Goal: Communication & Community: Answer question/provide support

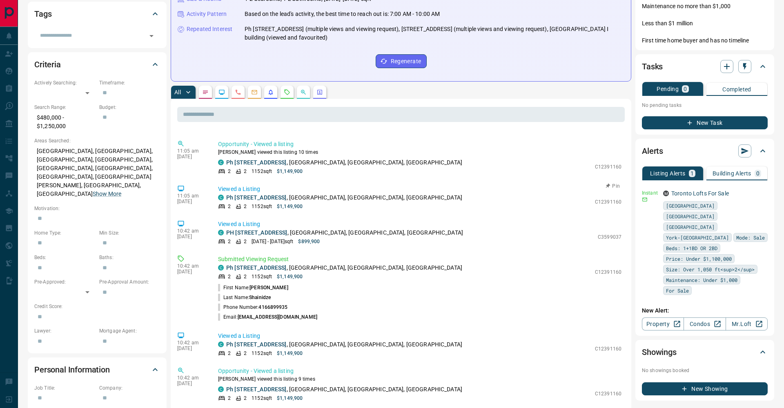
scroll to position [338, 0]
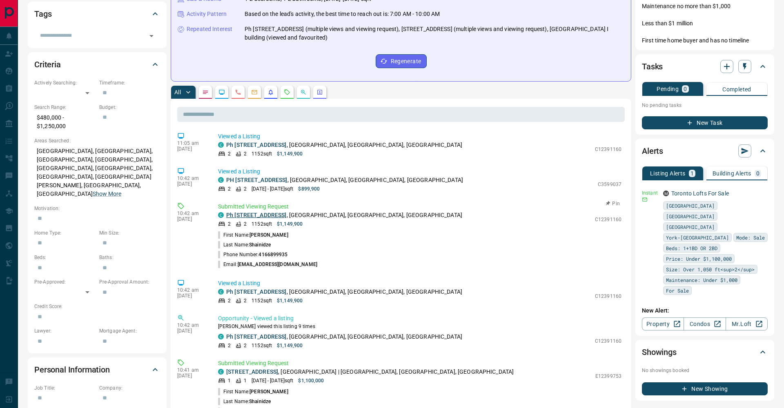
click at [263, 216] on link "Ph [STREET_ADDRESS]" at bounding box center [256, 215] width 60 height 7
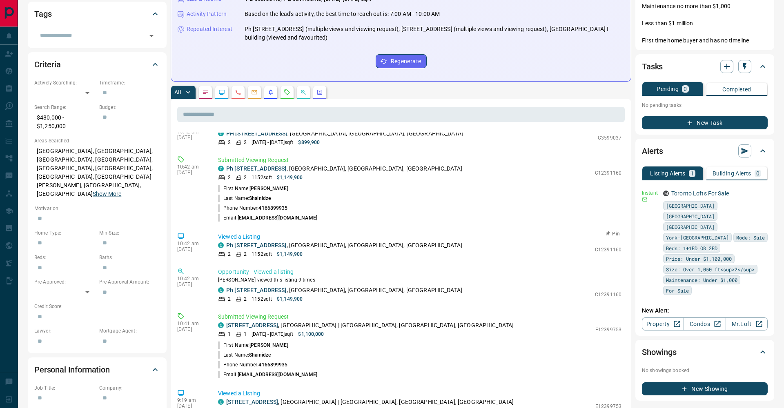
scroll to position [385, 0]
click at [278, 324] on link "[STREET_ADDRESS]" at bounding box center [252, 325] width 52 height 7
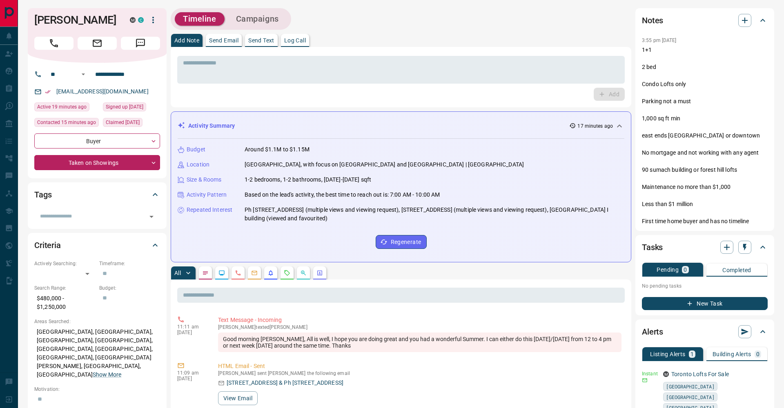
scroll to position [0, 0]
click at [148, 50] on button "Message" at bounding box center [140, 43] width 39 height 13
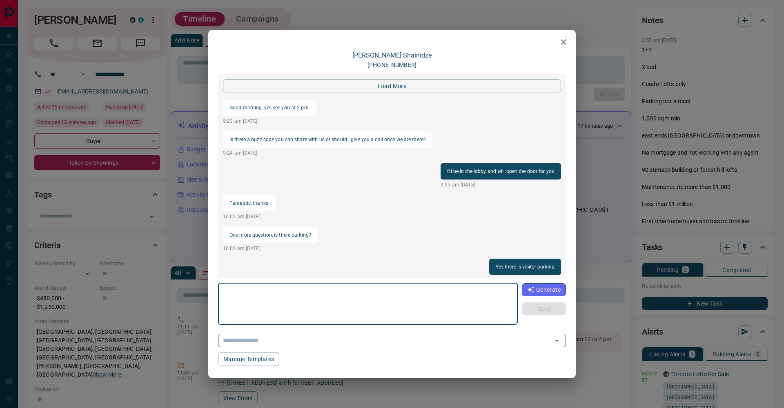
scroll to position [892, 0]
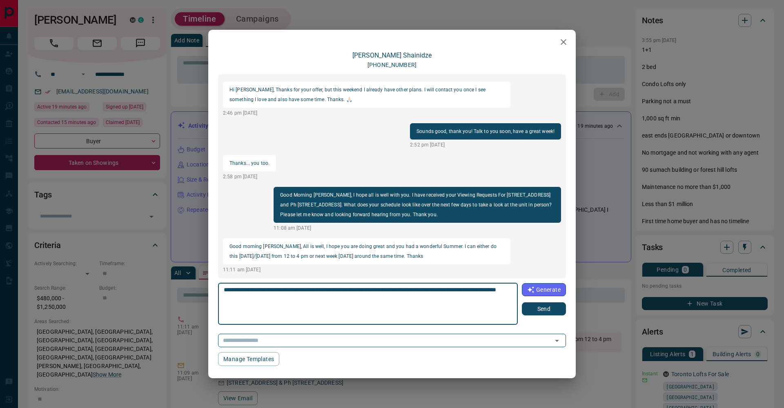
click at [427, 291] on textarea "**********" at bounding box center [367, 304] width 287 height 35
click at [267, 297] on textarea "**********" at bounding box center [367, 304] width 287 height 35
type textarea "**********"
click at [541, 304] on button "Send" at bounding box center [544, 308] width 44 height 13
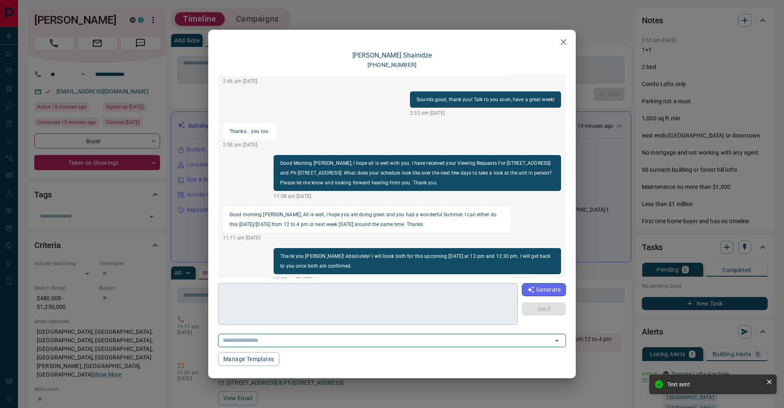
scroll to position [902, 0]
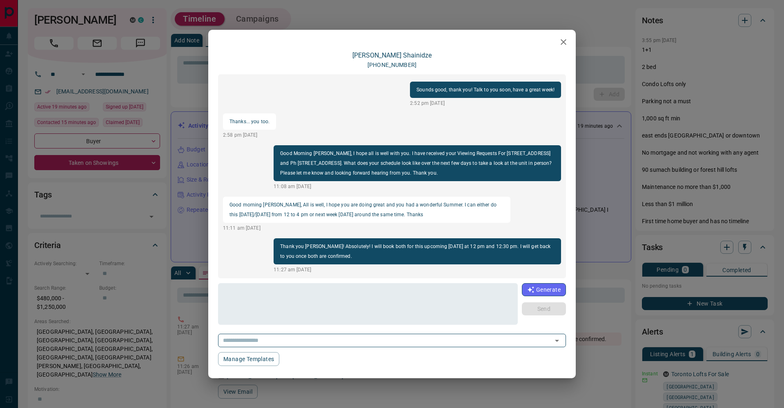
click at [622, 202] on div "[PERSON_NAME] [PHONE_NUMBER] load more Is there a buzz code you can share with …" at bounding box center [392, 204] width 784 height 408
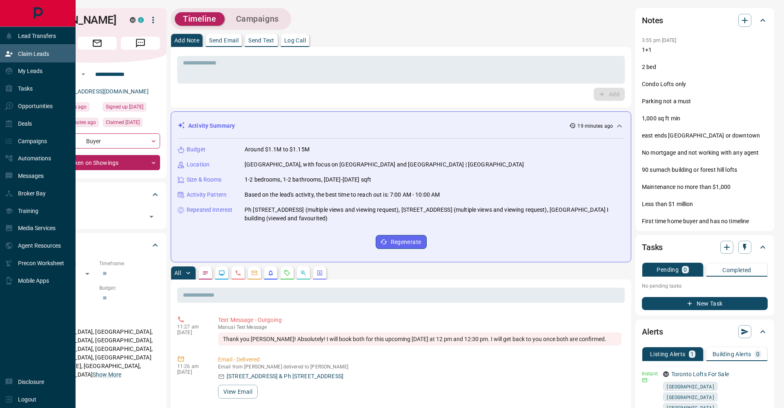
click at [8, 54] on icon at bounding box center [9, 54] width 8 height 8
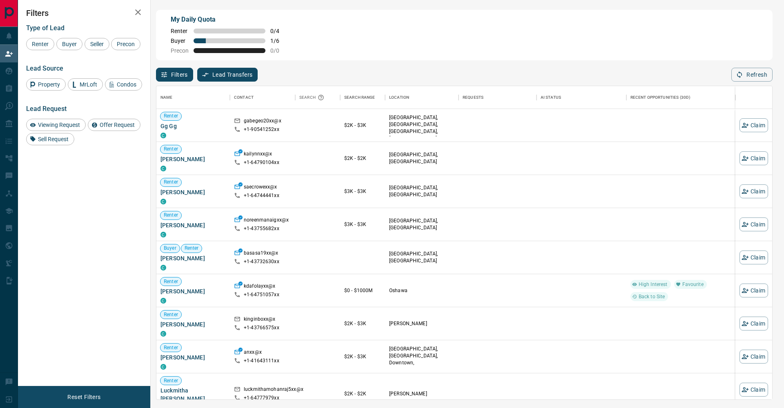
scroll to position [0, 0]
drag, startPoint x: 71, startPoint y: 41, endPoint x: 88, endPoint y: 44, distance: 17.4
click at [72, 41] on span "Buyer" at bounding box center [69, 44] width 20 height 7
drag, startPoint x: 92, startPoint y: 44, endPoint x: 78, endPoint y: 50, distance: 16.1
click at [92, 44] on span "Seller" at bounding box center [96, 44] width 19 height 7
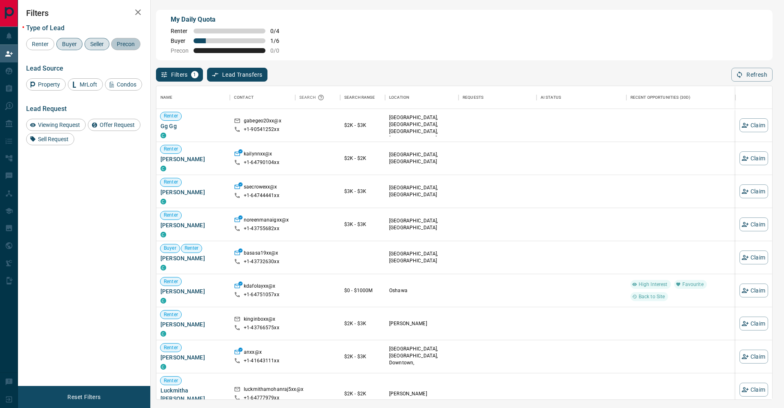
drag, startPoint x: 41, startPoint y: 57, endPoint x: 117, endPoint y: 35, distance: 79.1
click at [114, 47] on span "Precon" at bounding box center [126, 44] width 24 height 7
click at [136, 12] on icon "button" at bounding box center [138, 12] width 10 height 10
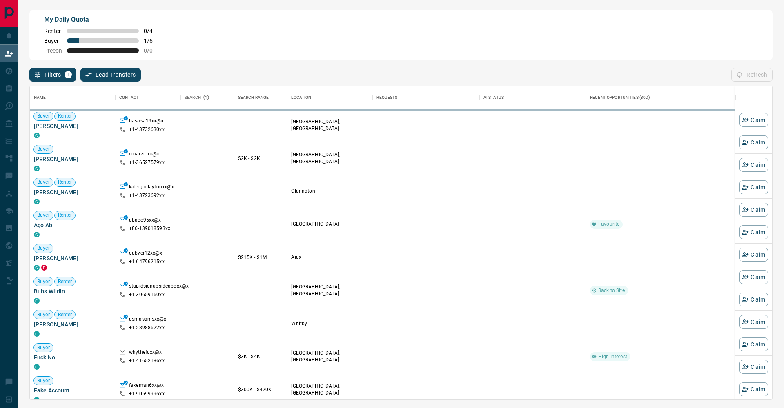
scroll to position [314, 742]
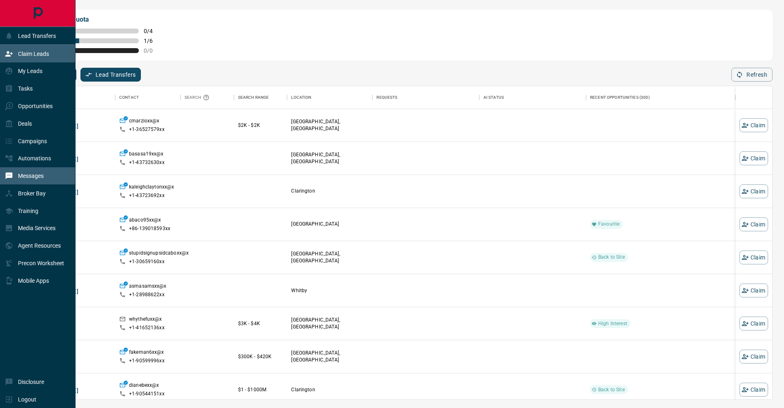
click at [12, 175] on icon at bounding box center [9, 176] width 7 height 7
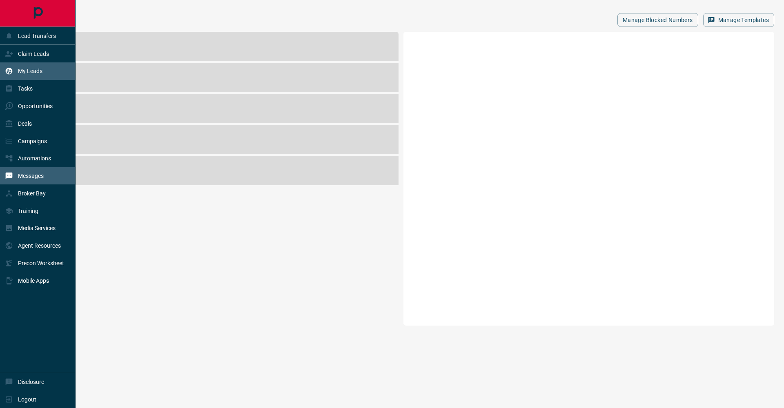
drag, startPoint x: 7, startPoint y: 67, endPoint x: 12, endPoint y: 67, distance: 4.9
click at [7, 67] on div "My Leads" at bounding box center [24, 70] width 38 height 13
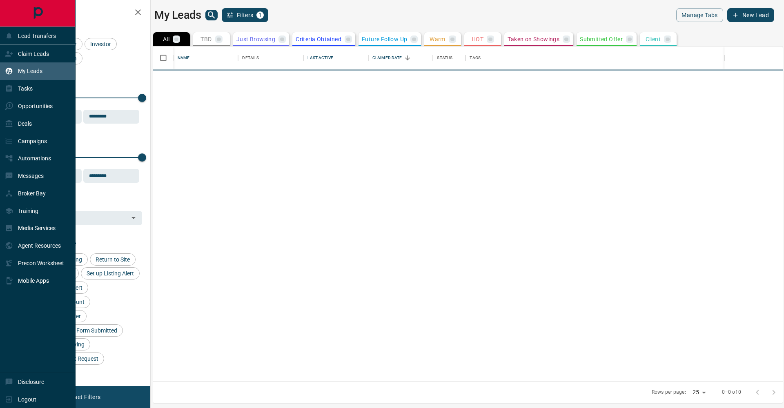
scroll to position [335, 629]
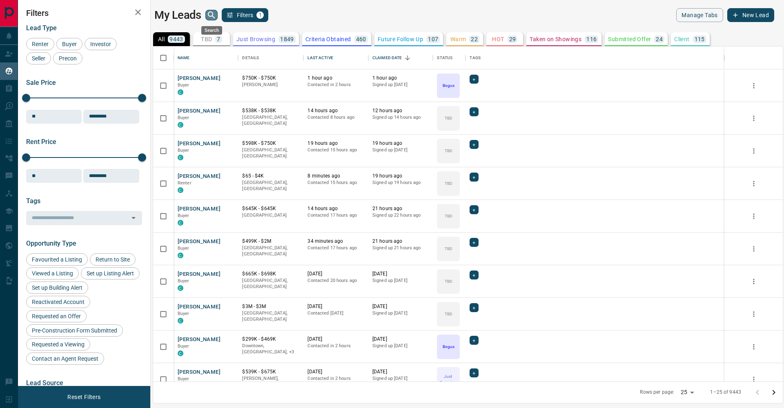
click at [210, 12] on icon "search button" at bounding box center [211, 14] width 7 height 7
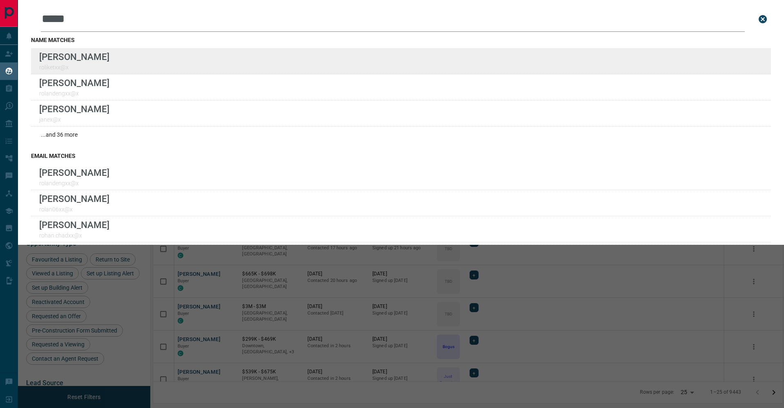
type input "*****"
